Goal: Task Accomplishment & Management: Manage account settings

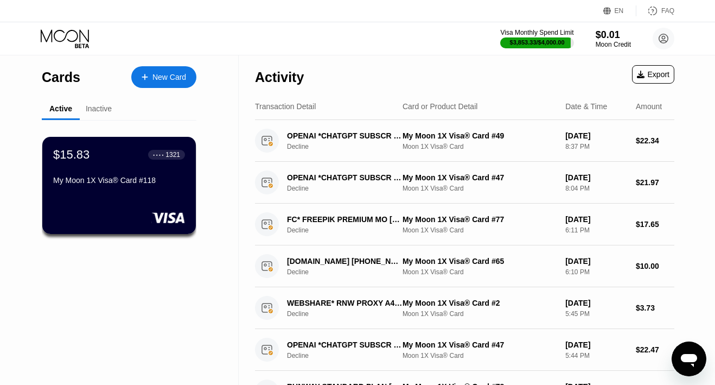
click at [104, 107] on div "Inactive" at bounding box center [99, 108] width 26 height 9
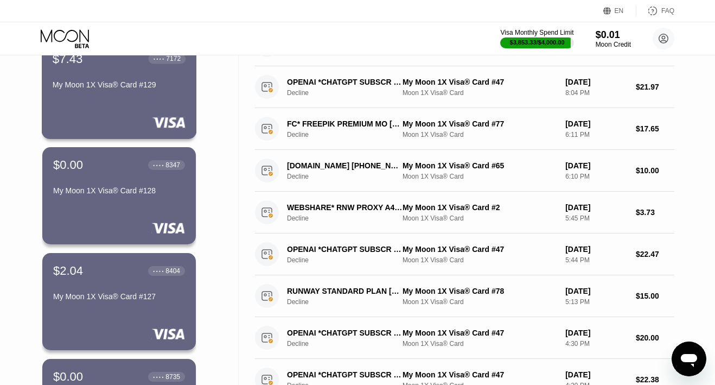
scroll to position [123, 0]
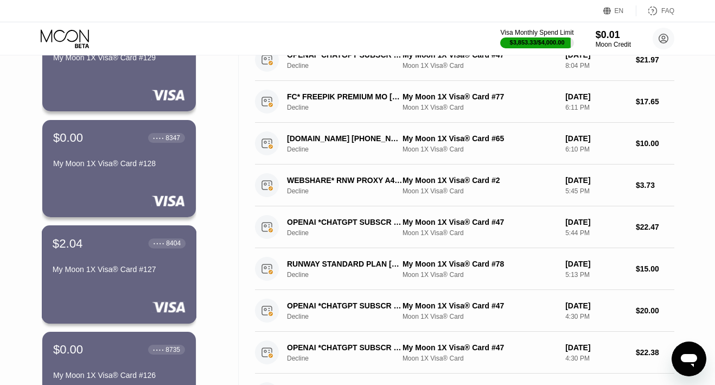
click at [90, 244] on div "$2.04 ● ● ● ● 8404" at bounding box center [119, 243] width 133 height 14
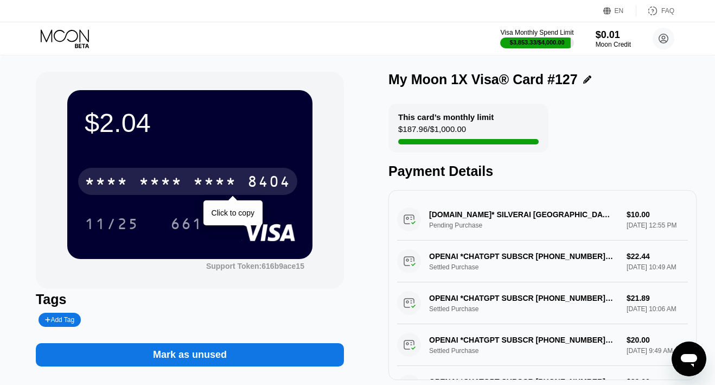
click at [183, 191] on div "* * * * * * * * * * * * 8404" at bounding box center [187, 181] width 219 height 27
click at [183, 191] on div "4513 6500 2450 8404" at bounding box center [187, 181] width 219 height 27
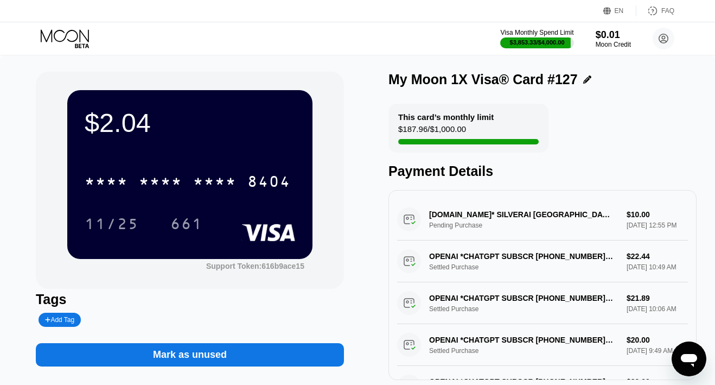
click at [74, 43] on icon at bounding box center [66, 38] width 50 height 19
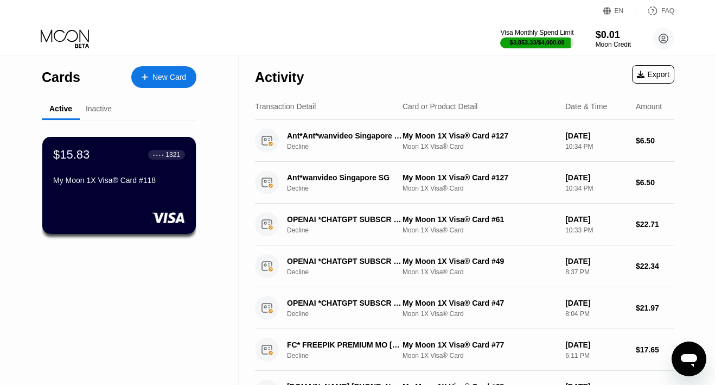
click at [95, 107] on div "Inactive" at bounding box center [99, 108] width 26 height 9
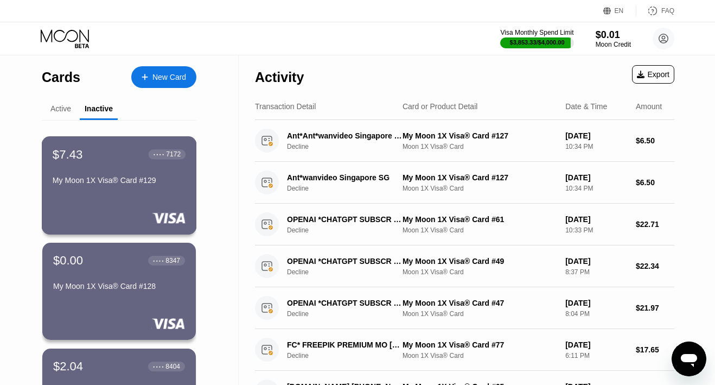
click at [176, 195] on div "$7.43 ● ● ● ● 7172 My Moon 1X Visa® Card #129" at bounding box center [119, 185] width 155 height 98
